Goal: Check status: Verify the current state of an ongoing process or item

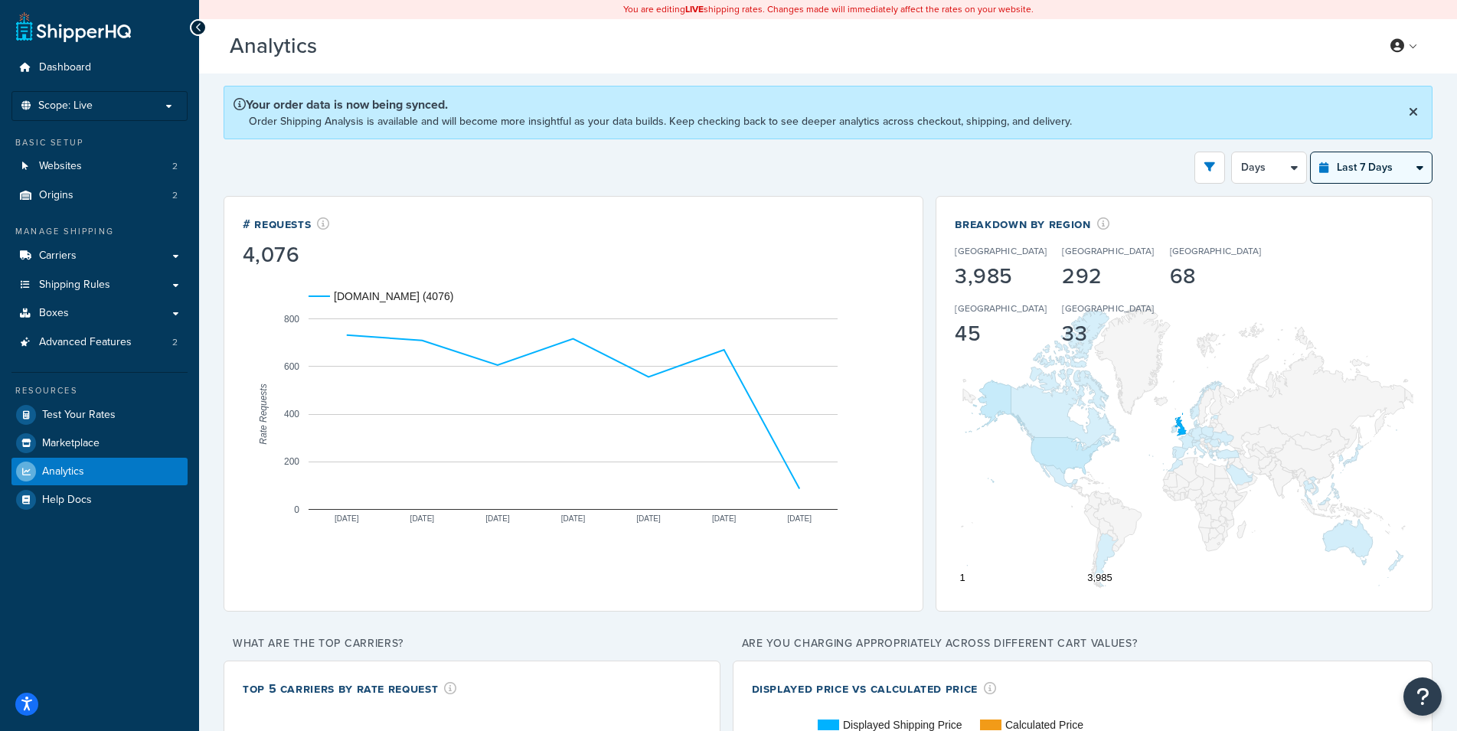
click at [1311, 152] on select "Last 24 Hours Last 7 Days Last 30 Days Last 3 Months Last 6 Months Last 12 Mont…" at bounding box center [1371, 167] width 121 height 31
select select "last_24_hours"
click option "Last 24 Hours" at bounding box center [0, 0] width 0 height 0
select select "1h"
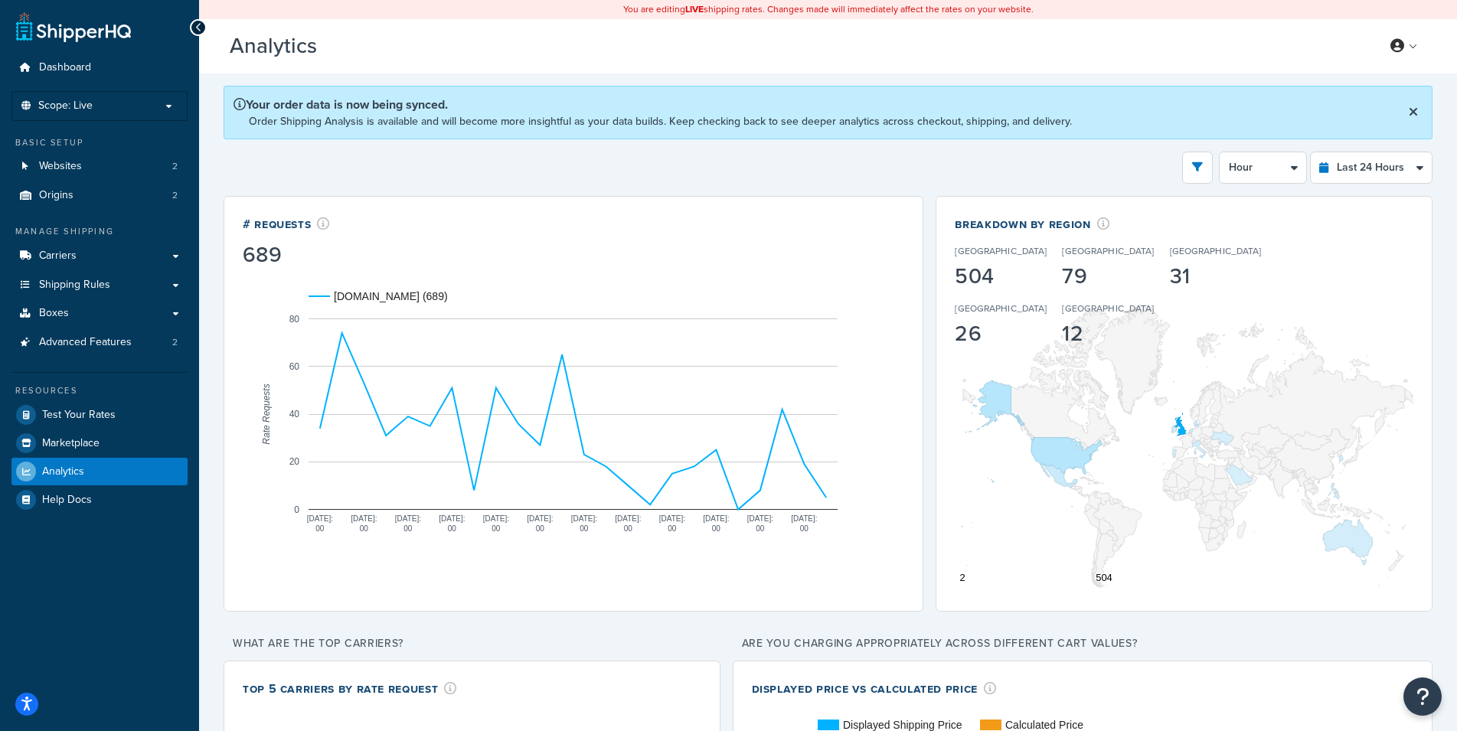
click at [923, 155] on div "Filters Website [DOMAIN_NAME] Staging Websites Destination [GEOGRAPHIC_DATA] [G…" at bounding box center [828, 168] width 1209 height 32
click at [1311, 152] on select "Last 24 Hours Last 7 Days Last 30 Days Last 3 Months Last 6 Months Last 12 Mont…" at bounding box center [1371, 167] width 121 height 31
select select "last_30_days"
click option "Last 30 Days" at bounding box center [0, 0] width 0 height 0
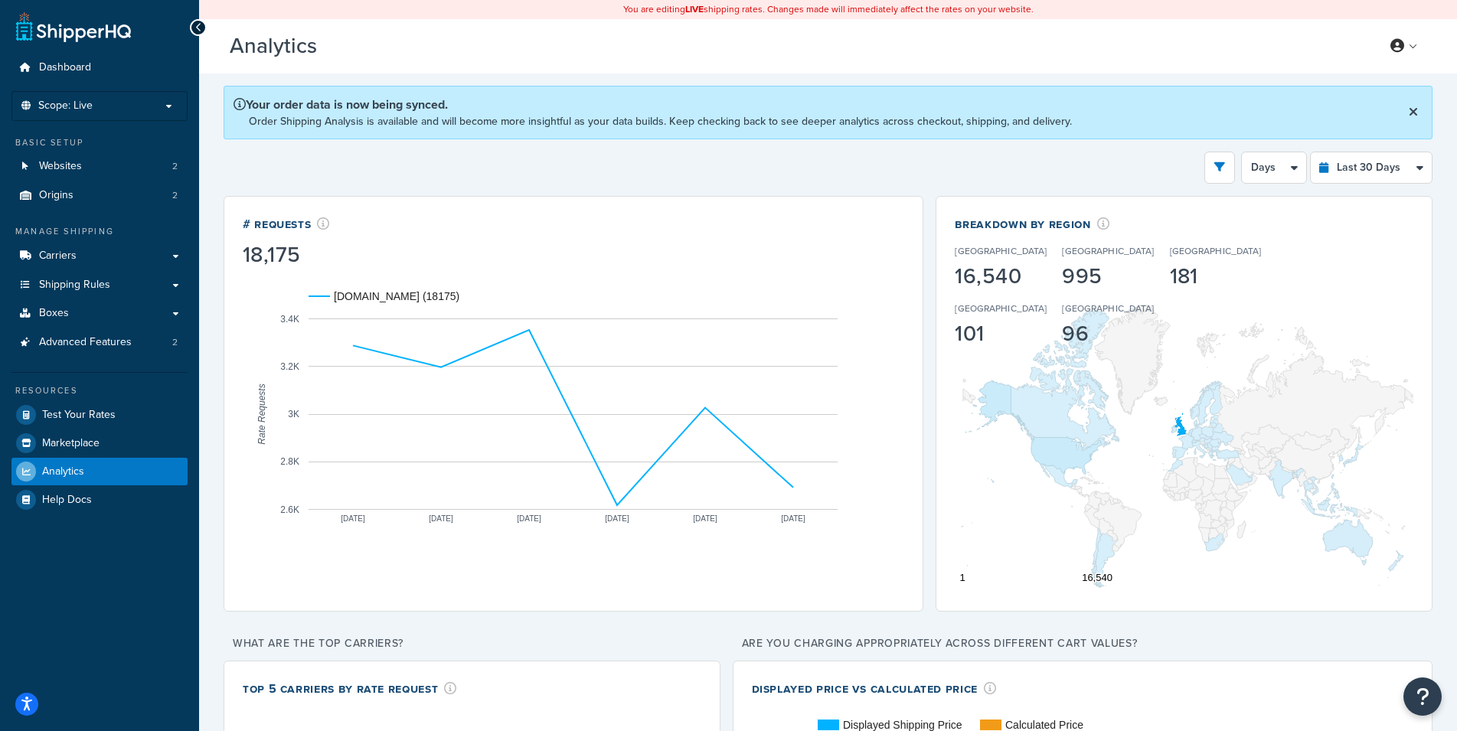
click at [902, 166] on div "Filters Website [DOMAIN_NAME] Staging Websites Destination [GEOGRAPHIC_DATA] [G…" at bounding box center [828, 168] width 1209 height 32
click at [1242, 152] on select "Days Weeks" at bounding box center [1274, 167] width 64 height 31
click option "Weeks" at bounding box center [0, 0] width 0 height 0
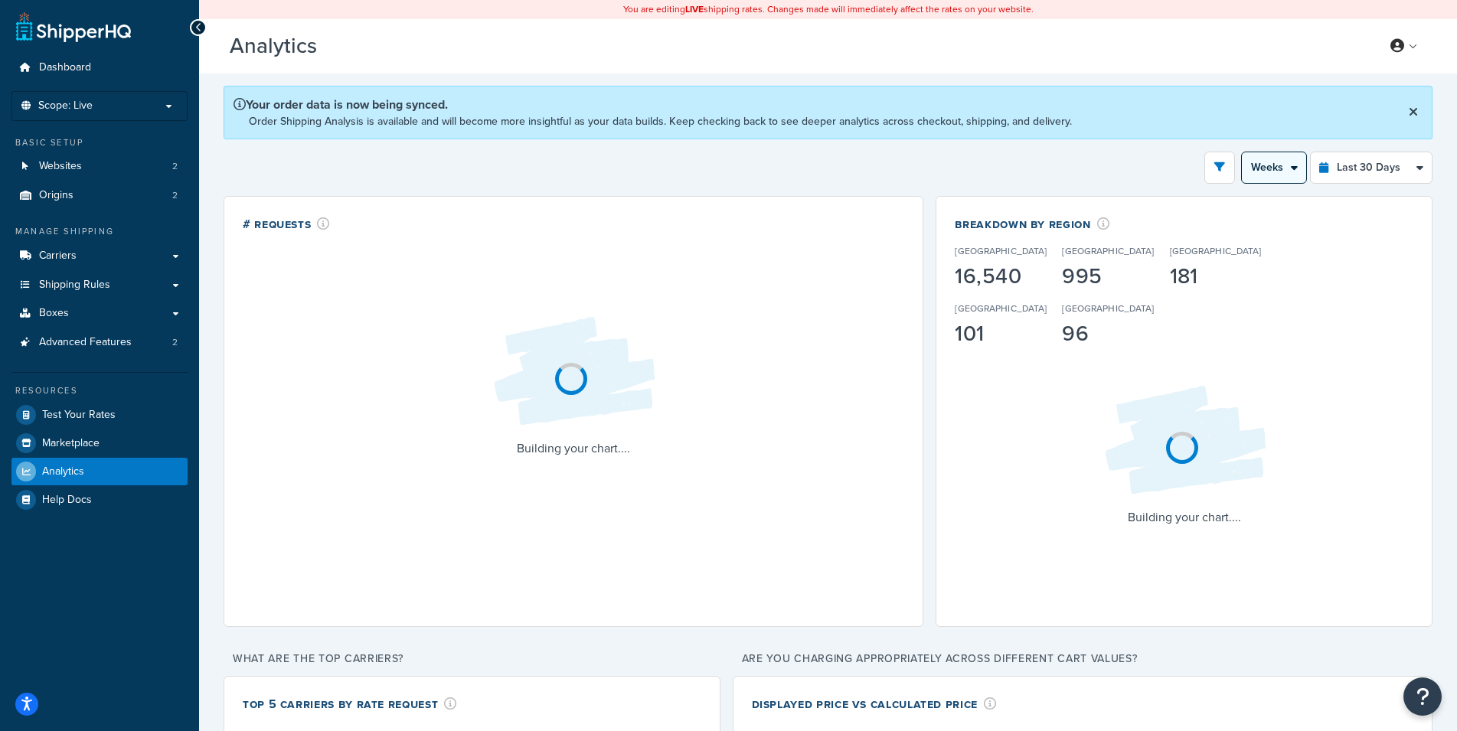
click at [1242, 152] on select "Days Weeks" at bounding box center [1274, 167] width 64 height 31
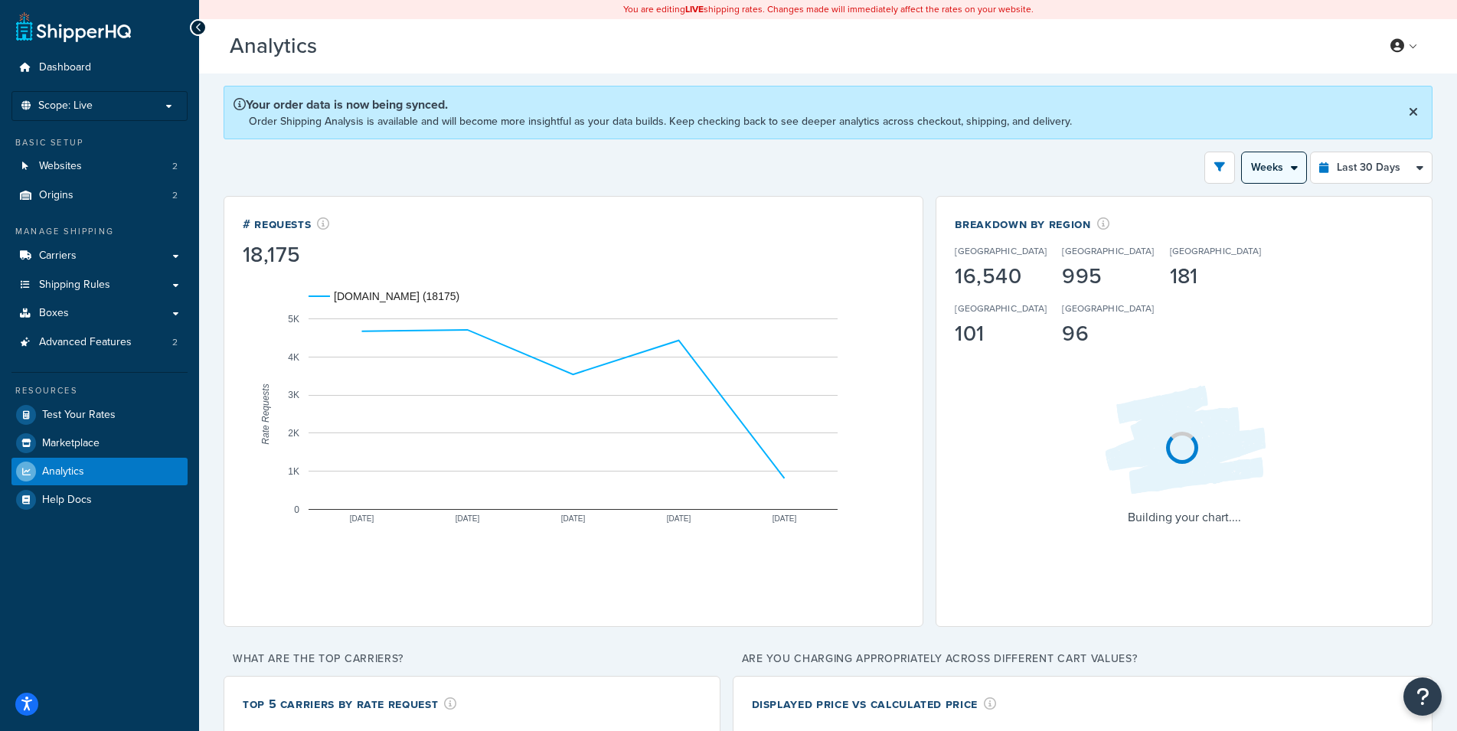
select select "5d"
click option "Days" at bounding box center [0, 0] width 0 height 0
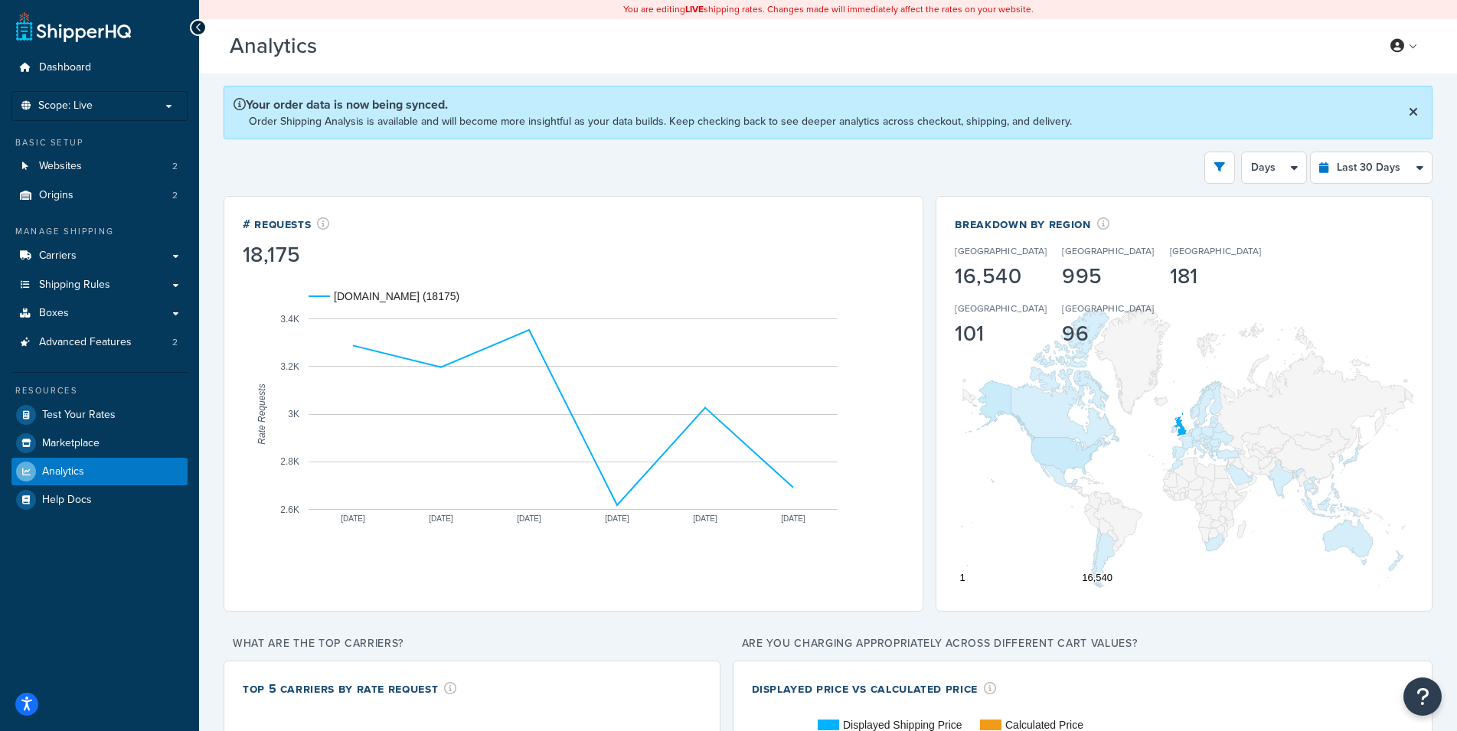
click at [850, 169] on div "Filters Website [DOMAIN_NAME] Staging Websites Destination [GEOGRAPHIC_DATA] [G…" at bounding box center [828, 168] width 1209 height 32
click at [1220, 158] on button "open filter drawer" at bounding box center [1220, 168] width 31 height 32
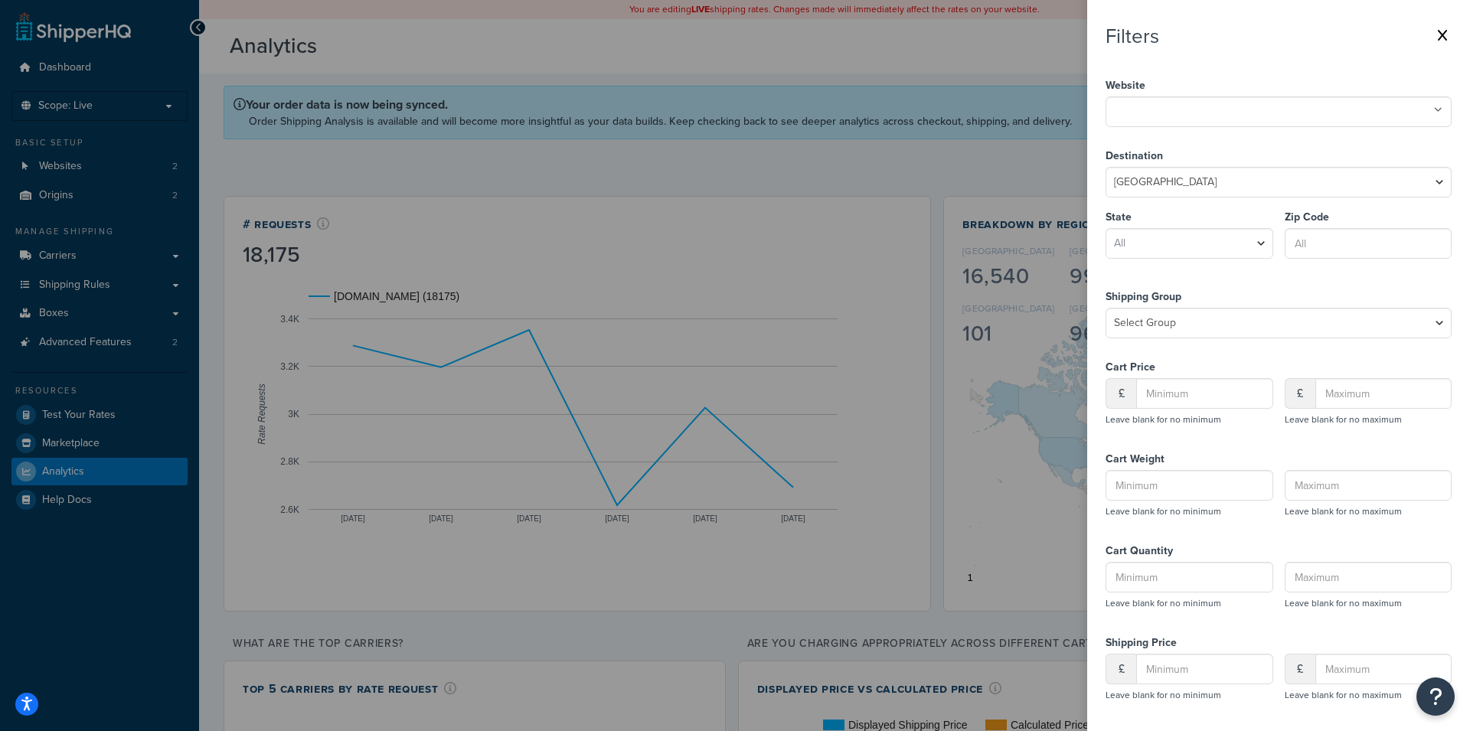
click at [1172, 95] on label "Website" at bounding box center [1279, 85] width 346 height 21
click at [1176, 102] on input "text" at bounding box center [1178, 110] width 136 height 17
click at [1094, 176] on nav "Filters Website [DOMAIN_NAME] Staging Websites Destination [GEOGRAPHIC_DATA] [G…" at bounding box center [1278, 365] width 383 height 731
click at [1106, 167] on select "[GEOGRAPHIC_DATA] [GEOGRAPHIC_DATA] [GEOGRAPHIC_DATA] [GEOGRAPHIC_DATA] [GEOGRA…" at bounding box center [1279, 182] width 346 height 31
select select "GB"
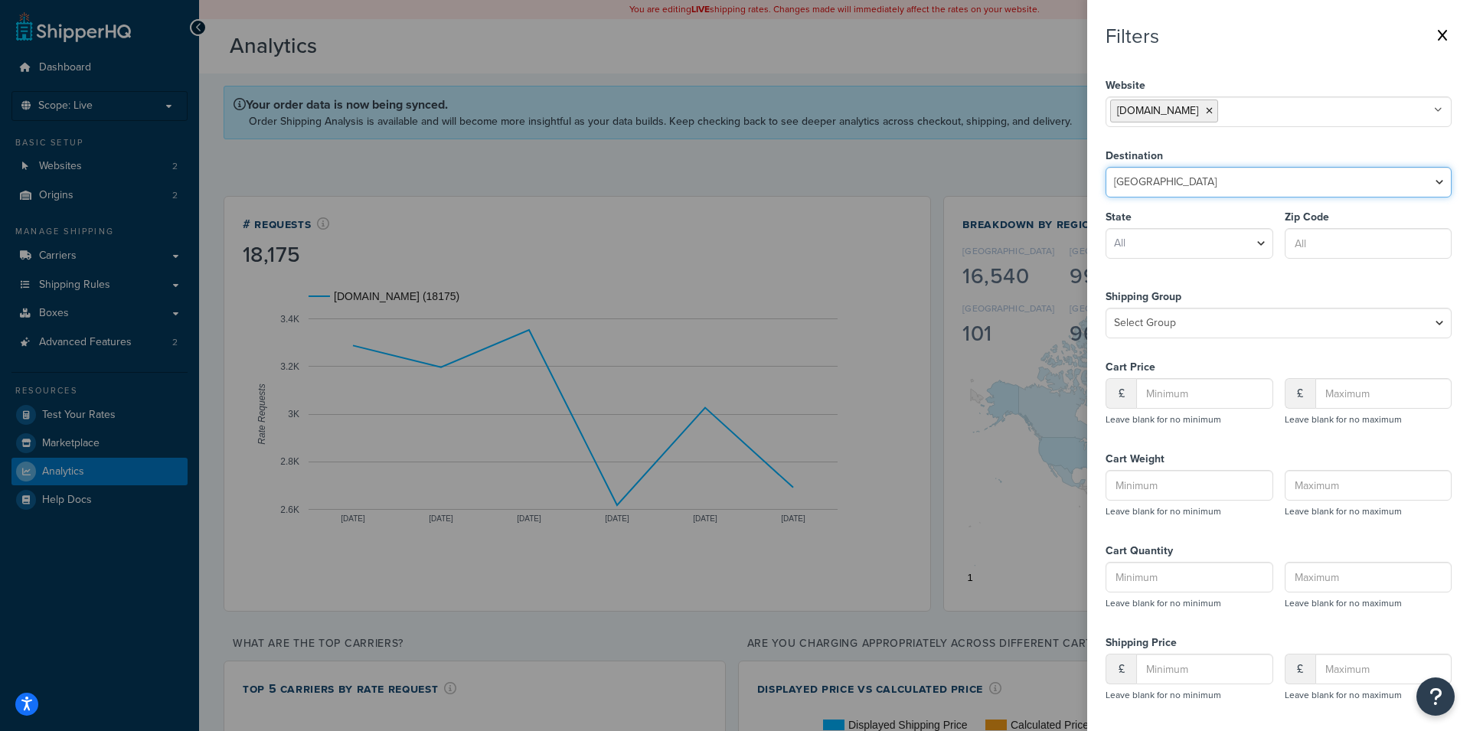
click option "[GEOGRAPHIC_DATA]" at bounding box center [0, 0] width 0 height 0
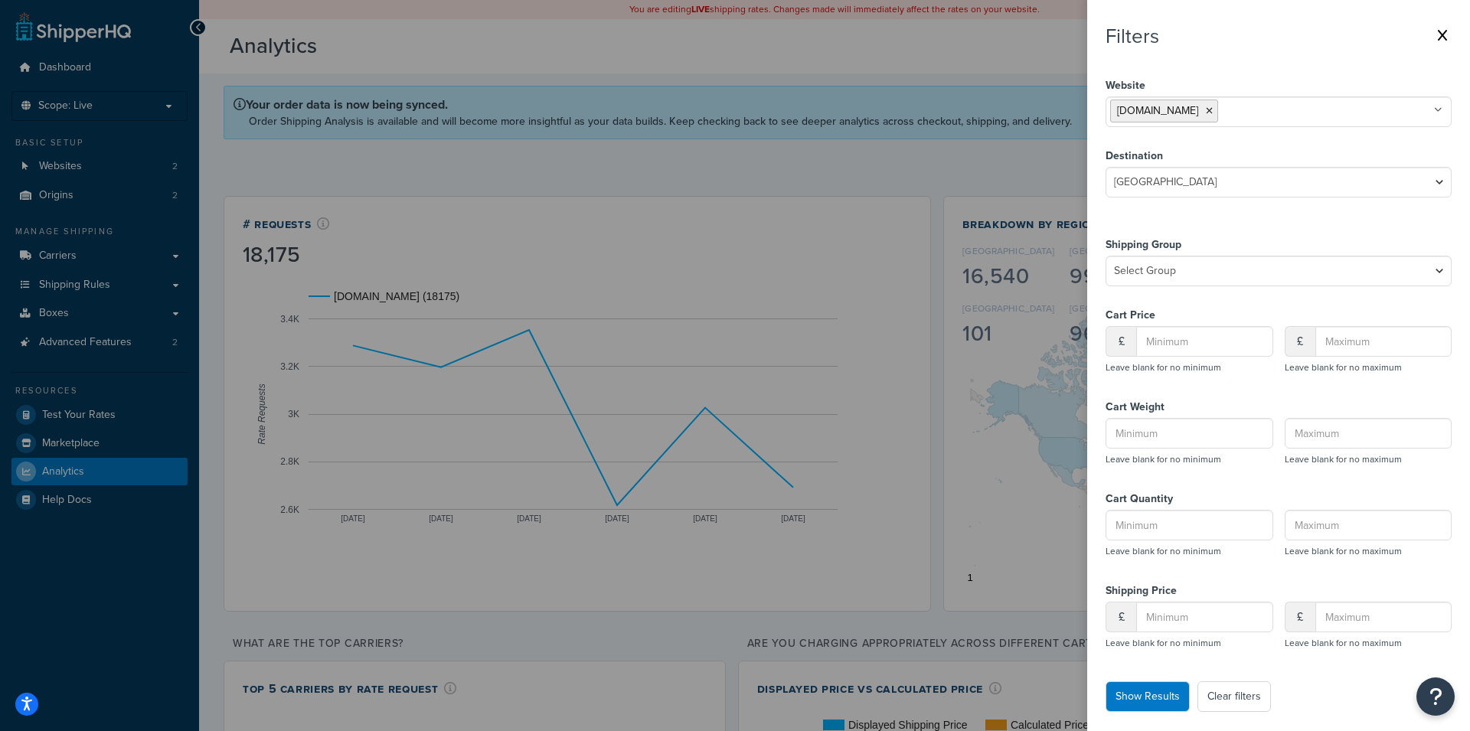
click at [1089, 156] on nav "Filters Website [DOMAIN_NAME] Staging Websites Destination [GEOGRAPHIC_DATA] [G…" at bounding box center [1278, 365] width 383 height 731
click at [1129, 704] on button "Show Results" at bounding box center [1148, 697] width 84 height 31
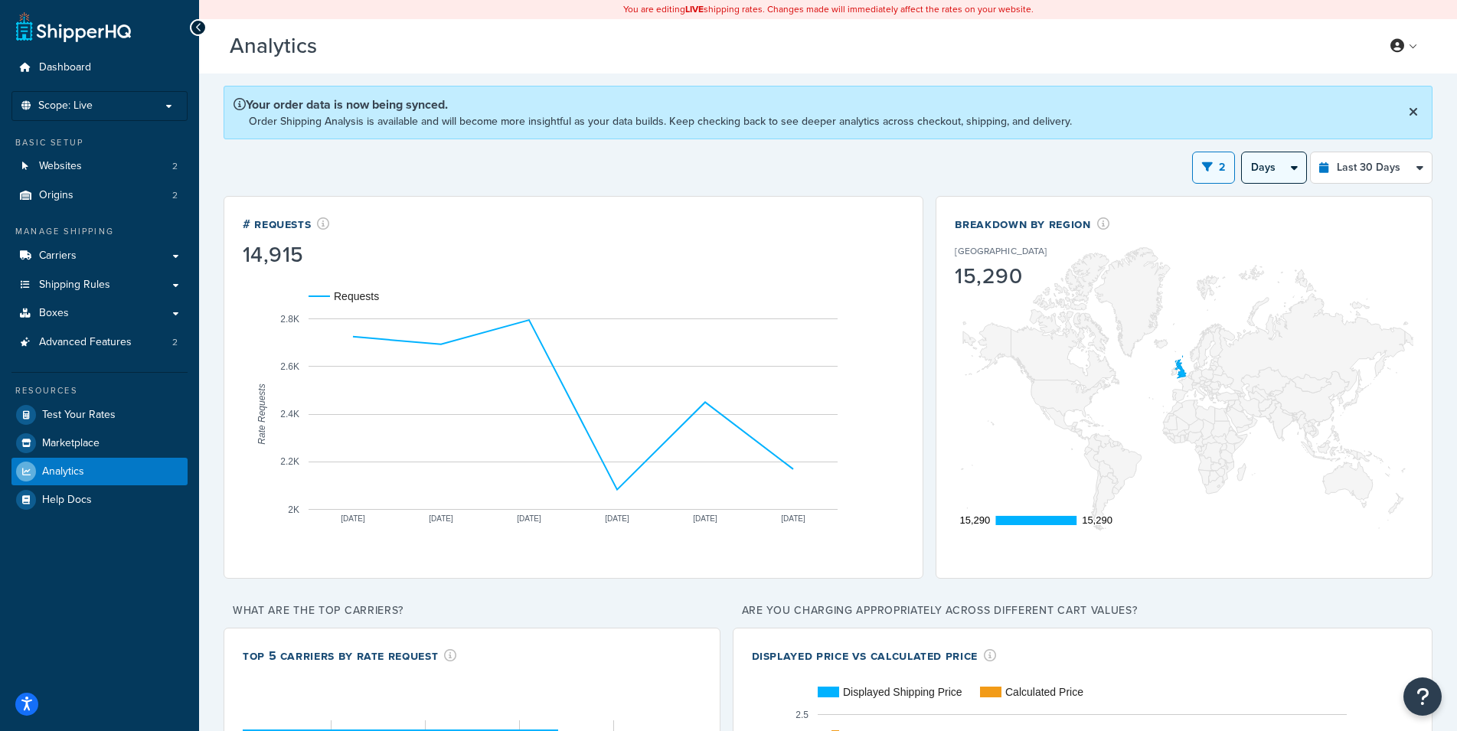
click at [1242, 152] on select "Days Weeks" at bounding box center [1274, 167] width 64 height 31
drag, startPoint x: 1286, startPoint y: 165, endPoint x: 1354, endPoint y: 174, distance: 68.8
click at [1340, 198] on div "Breakdown by Region [GEOGRAPHIC_DATA] 15,290 15,290 15,290 15,290 15,290 15,290" at bounding box center [1184, 387] width 497 height 383
click at [1311, 152] on select "Last 24 Hours Last 7 Days Last 30 Days Last 3 Months Last 6 Months Last 12 Mont…" at bounding box center [1371, 167] width 121 height 31
select select "last_7_days"
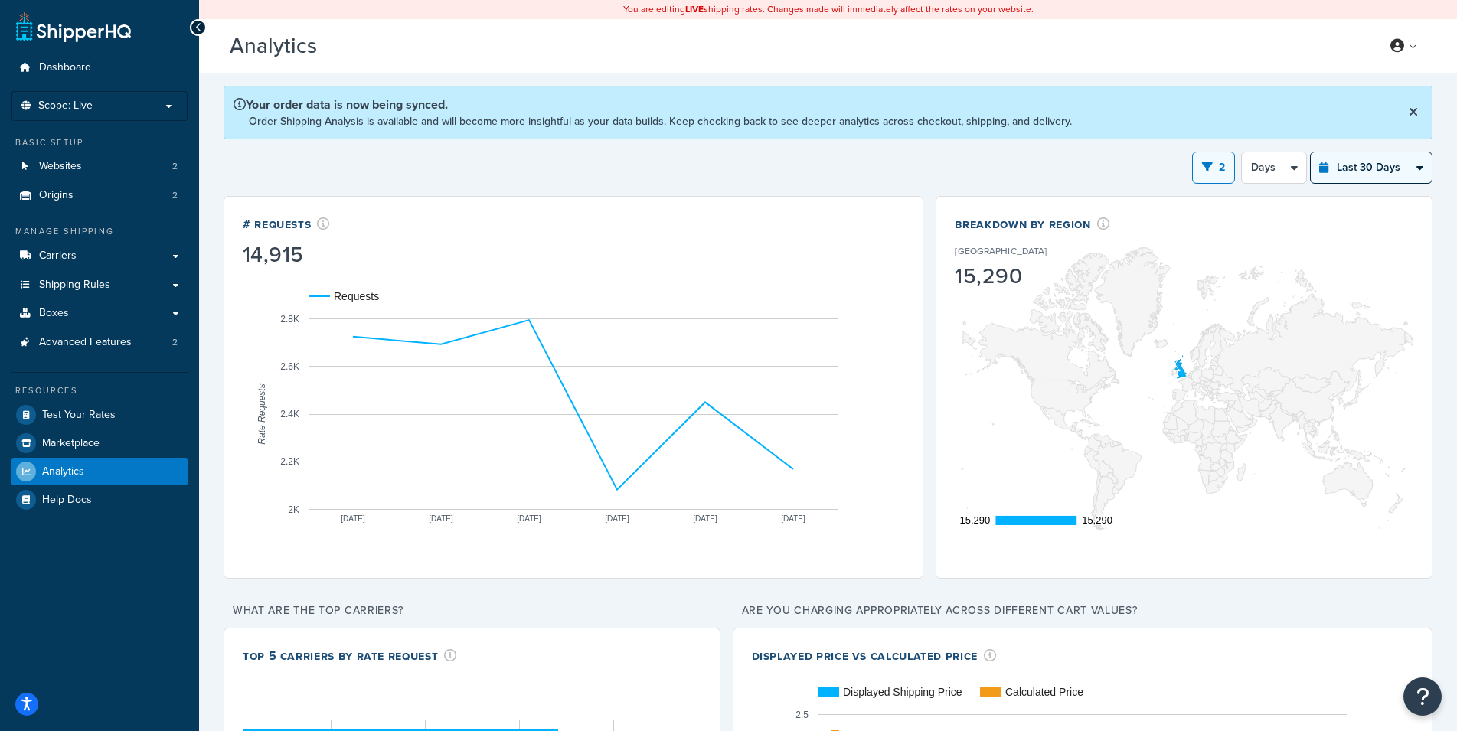
click option "Last 7 Days" at bounding box center [0, 0] width 0 height 0
select select "1d"
